Goal: Browse casually

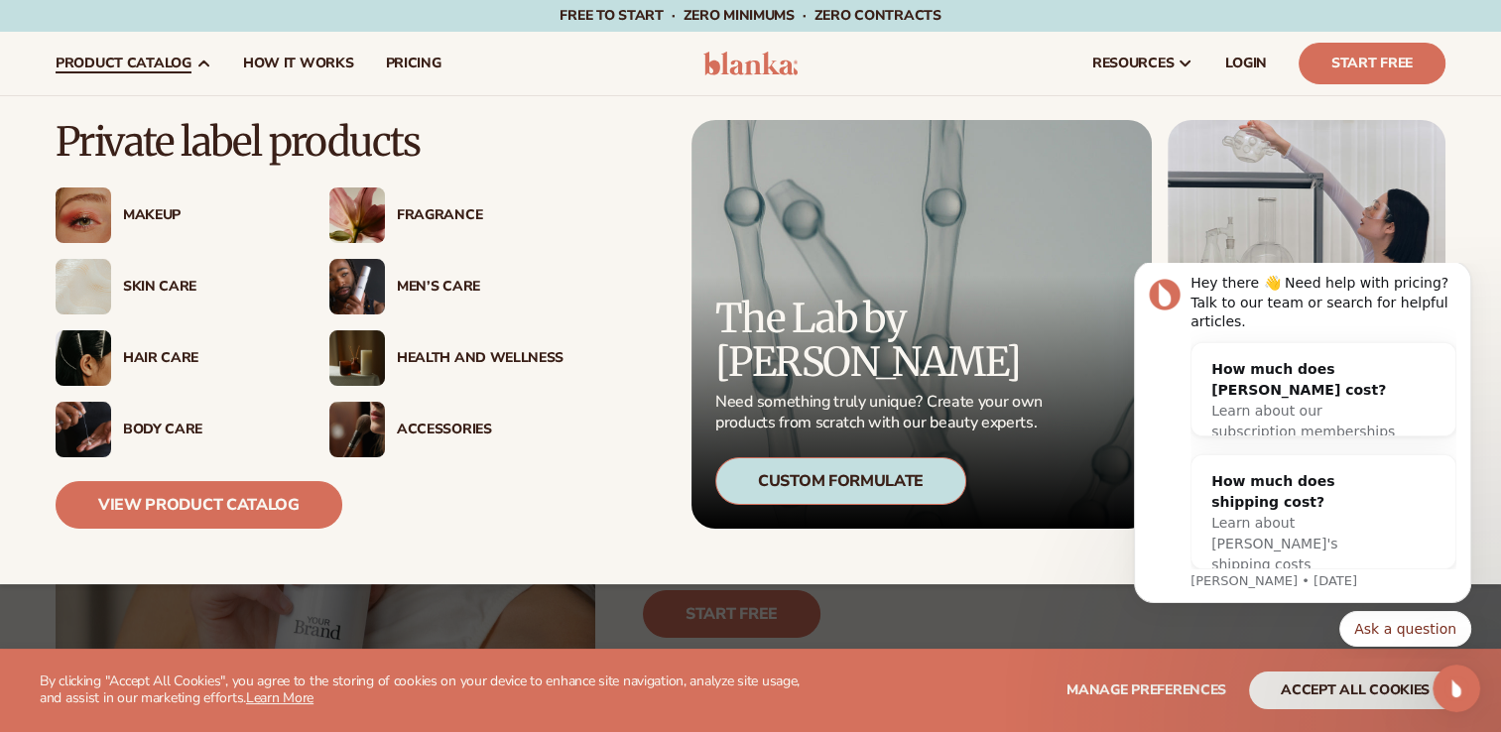
click at [163, 287] on div "Skin Care" at bounding box center [206, 287] width 167 height 17
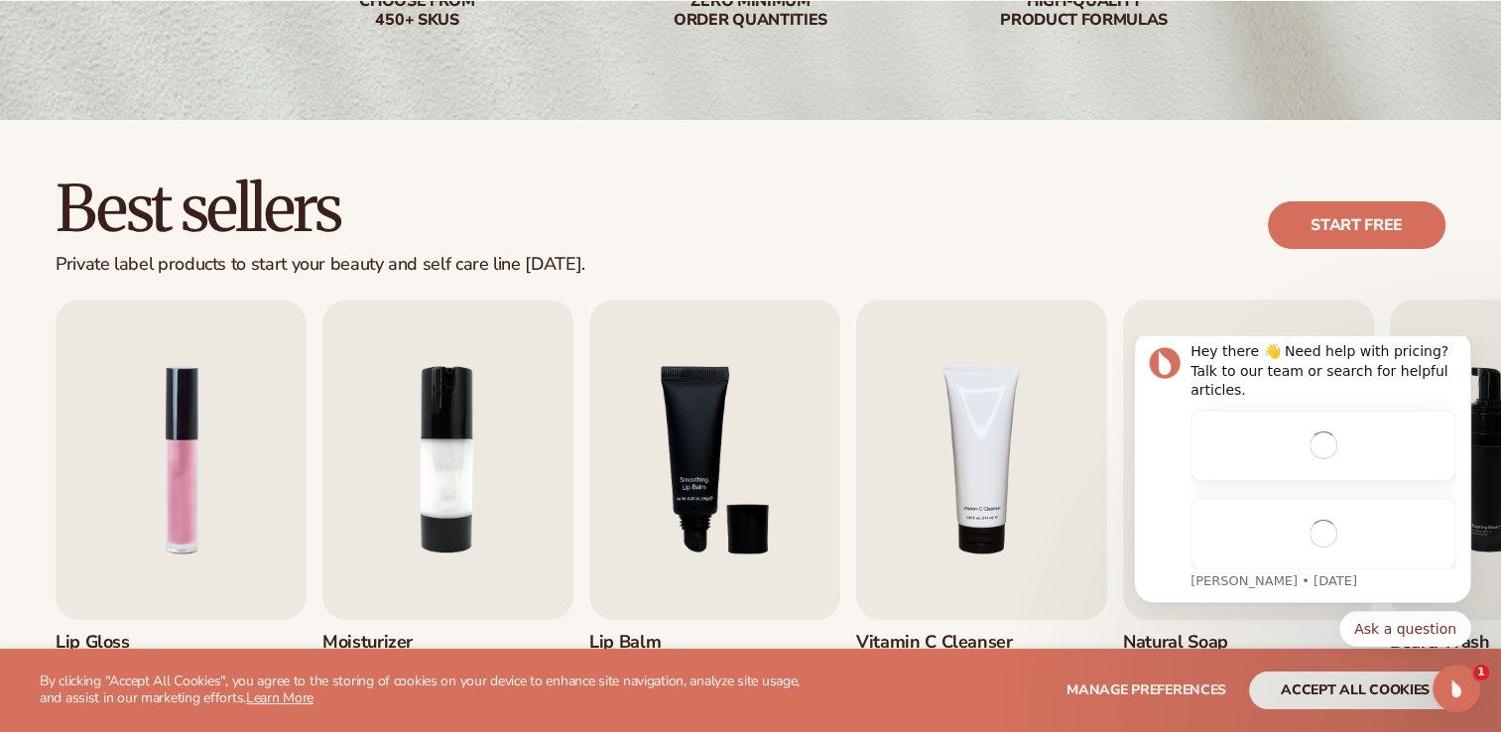
scroll to position [416, 0]
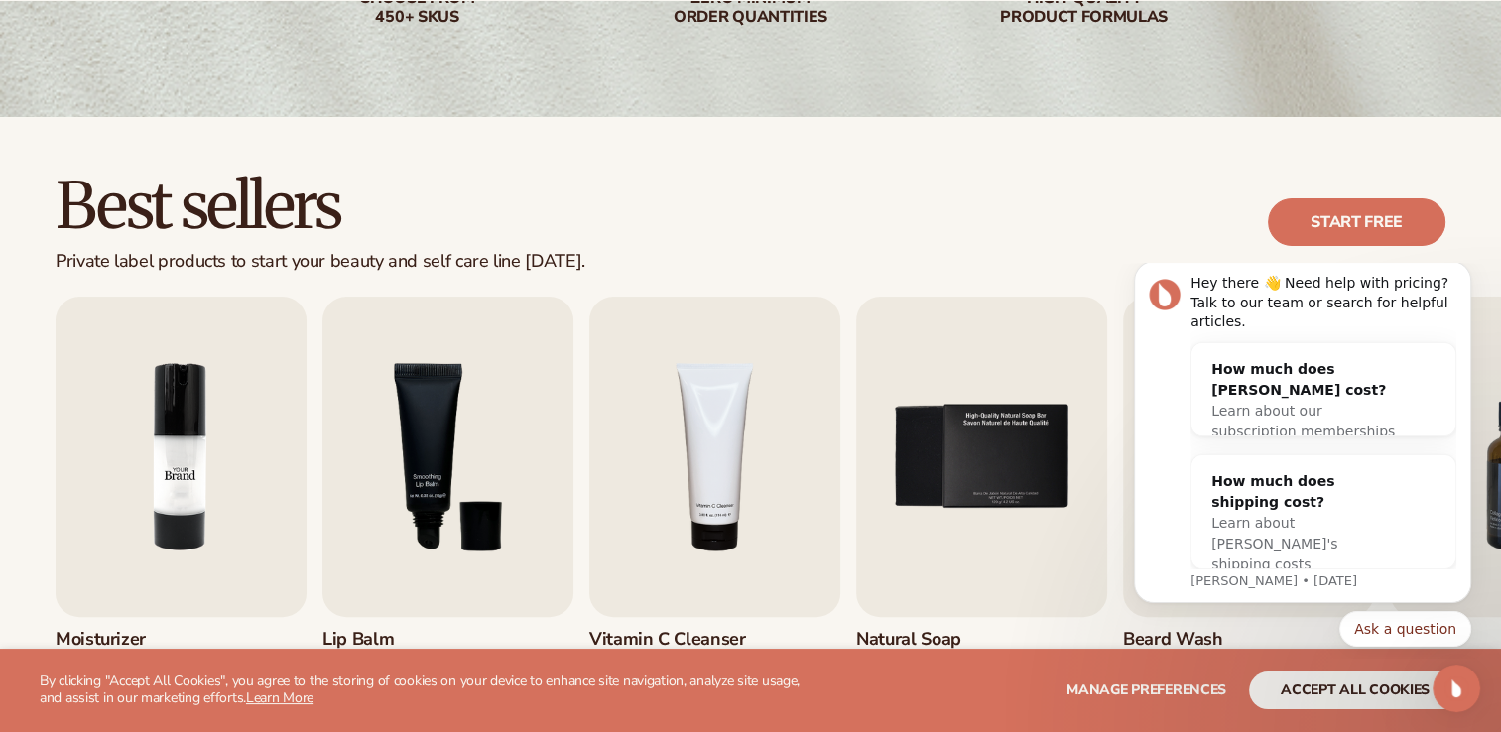
click at [169, 515] on img "2 / 9" at bounding box center [181, 457] width 251 height 320
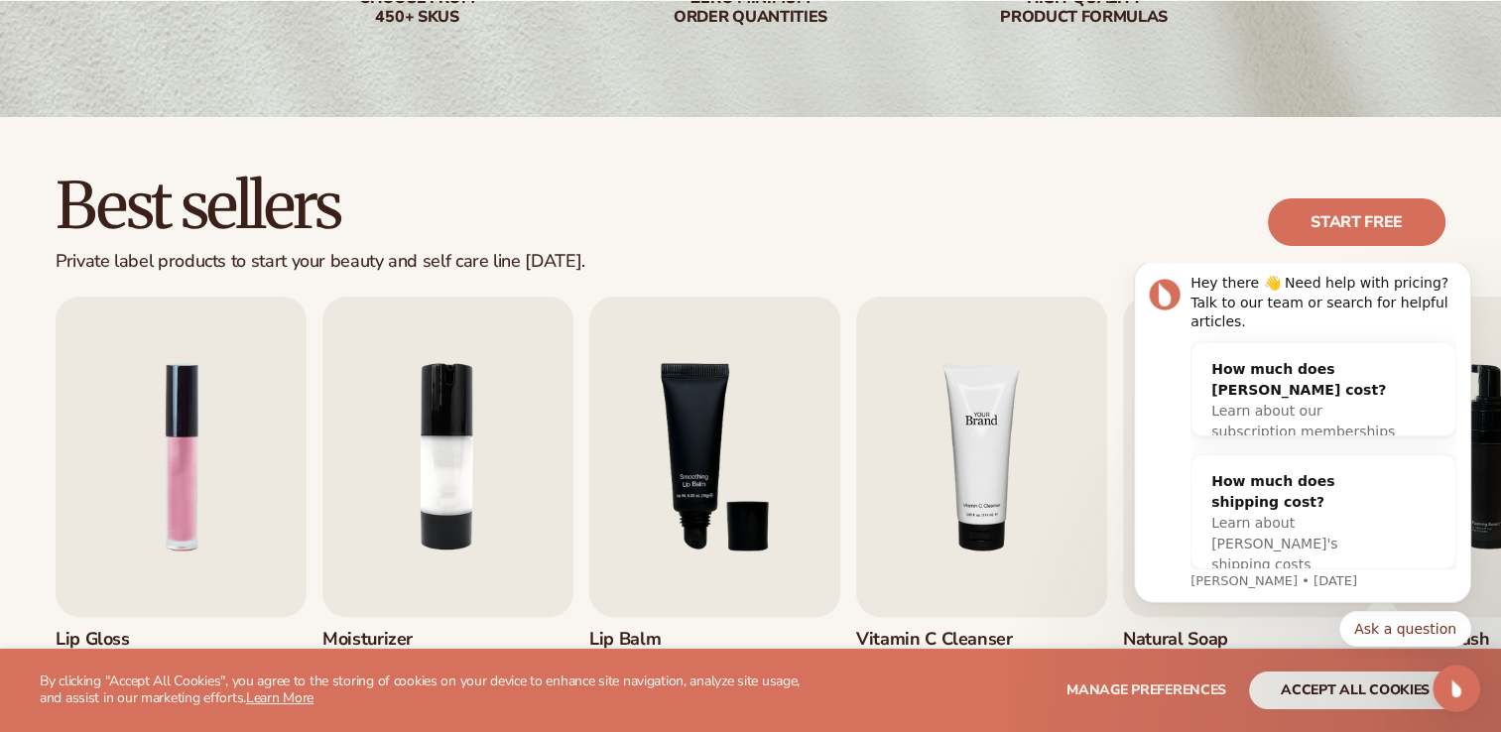
click at [943, 498] on img "4 / 9" at bounding box center [981, 457] width 251 height 320
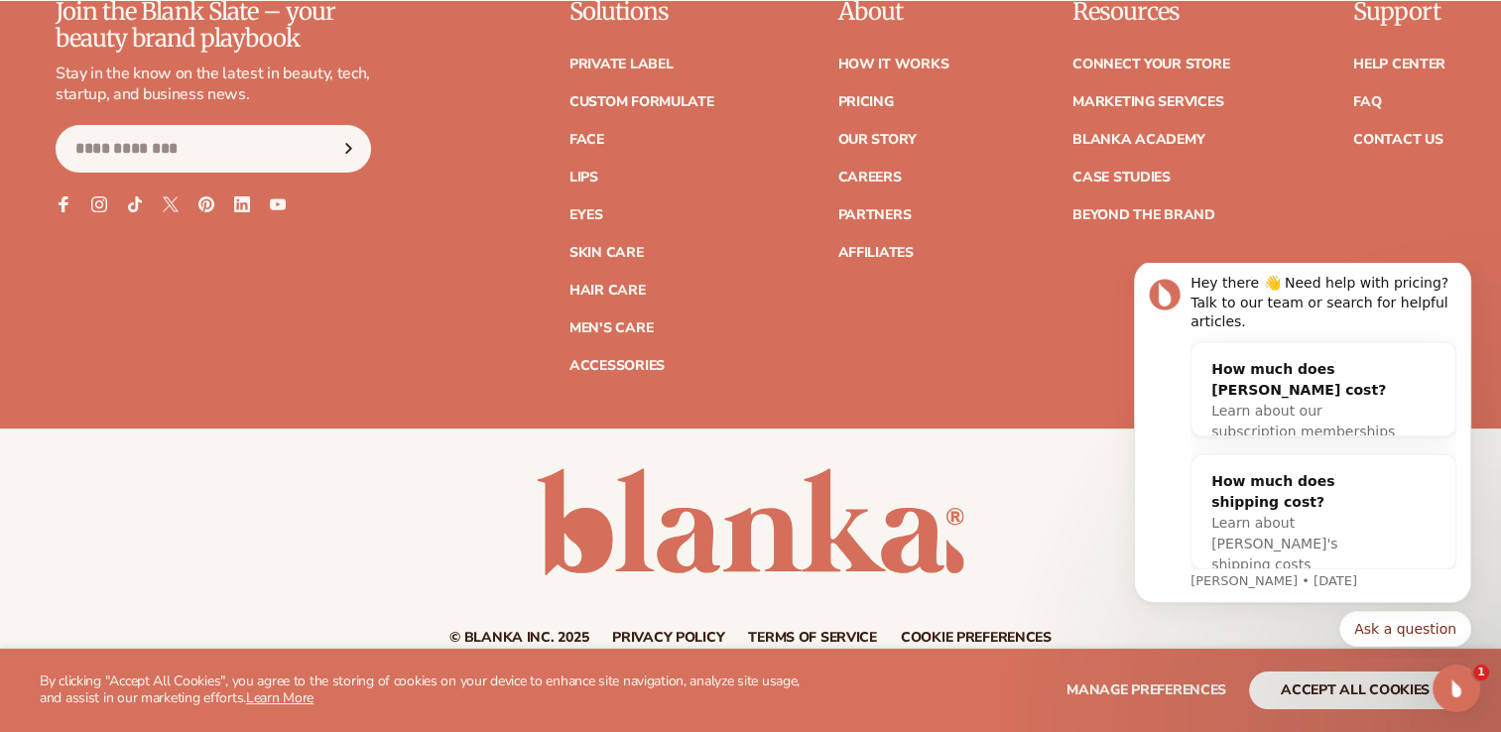
scroll to position [8225, 0]
